Goal: Task Accomplishment & Management: Manage account settings

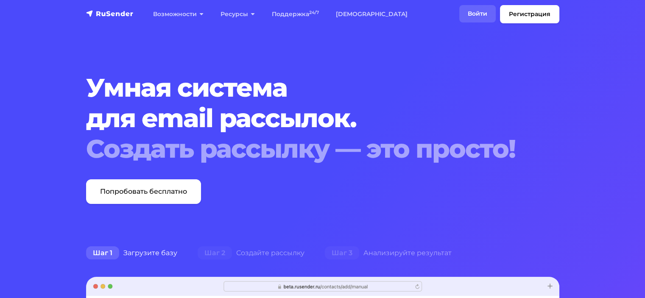
click at [482, 18] on link "Войти" at bounding box center [477, 13] width 36 height 17
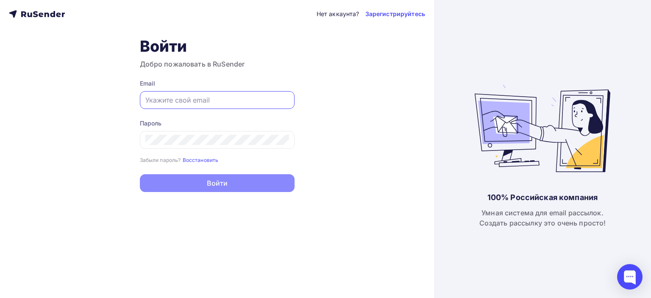
click at [193, 101] on input "text" at bounding box center [217, 100] width 144 height 10
type input "info.wlccapital@gmail.com"
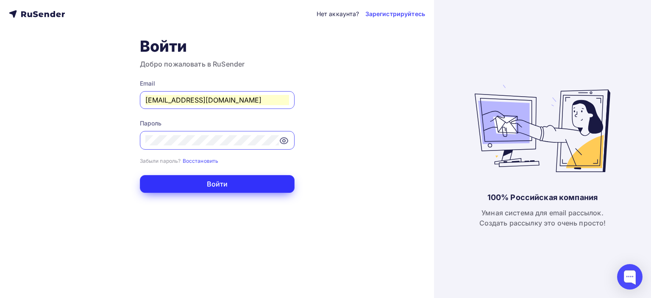
click at [214, 181] on button "Войти" at bounding box center [217, 184] width 155 height 18
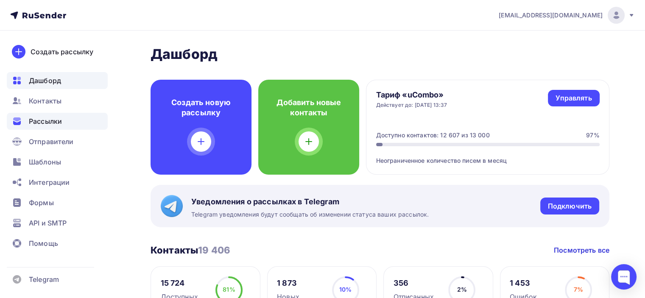
click at [39, 118] on span "Рассылки" at bounding box center [45, 121] width 33 height 10
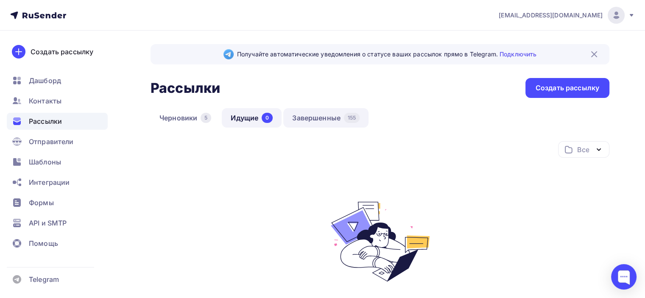
click at [337, 117] on link "Завершенные 155" at bounding box center [325, 118] width 85 height 20
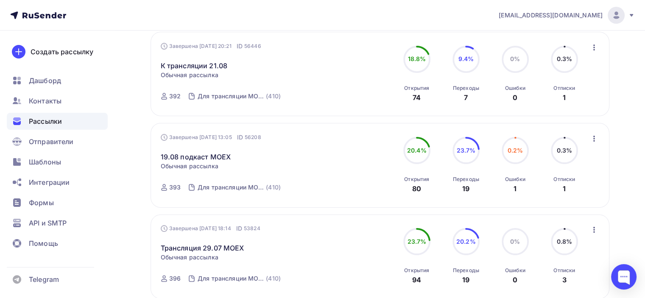
scroll to position [130, 0]
